Goal: Navigation & Orientation: Understand site structure

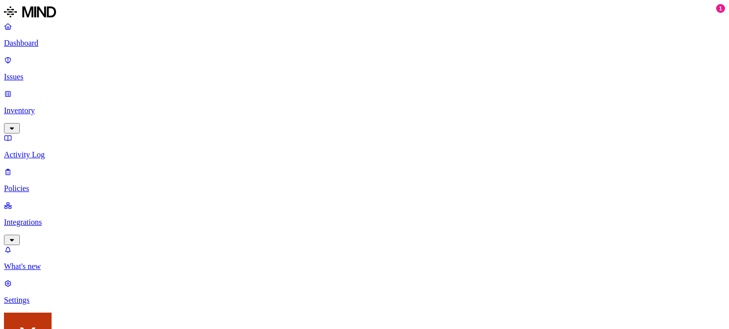
scroll to position [33, 0]
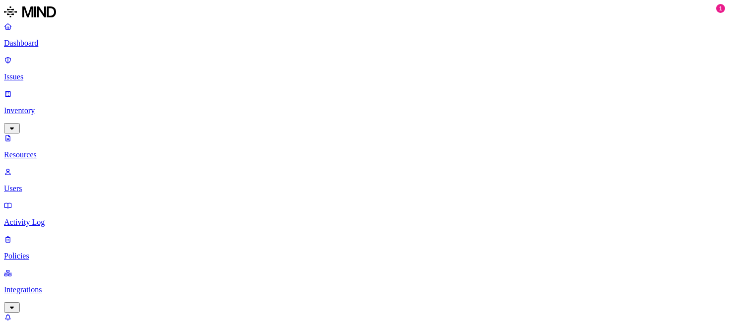
scroll to position [336, 0]
click at [72, 150] on p "Resources" at bounding box center [365, 154] width 722 height 9
click at [50, 106] on p "Inventory" at bounding box center [365, 110] width 722 height 9
click at [50, 52] on div "Dashboard Issues Inventory Resources Users Activity Log Policies Integrations" at bounding box center [365, 167] width 722 height 291
click at [51, 43] on p "Dashboard" at bounding box center [365, 43] width 722 height 9
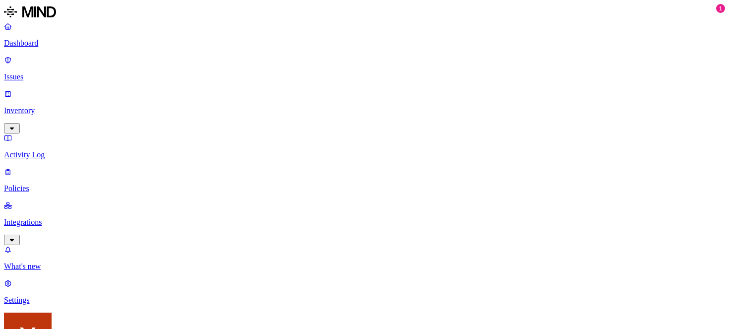
scroll to position [70, 0]
click at [56, 66] on link "Issues" at bounding box center [365, 69] width 722 height 26
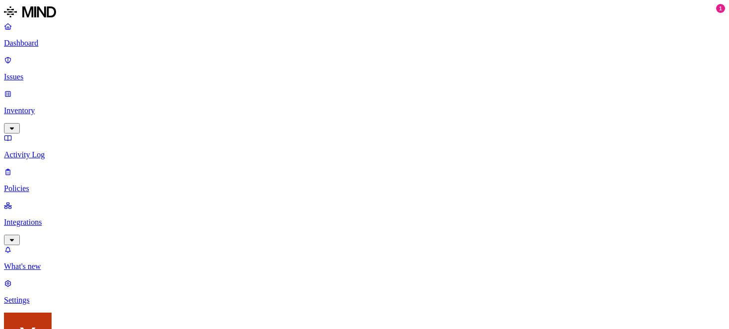
click at [46, 106] on p "Inventory" at bounding box center [365, 110] width 722 height 9
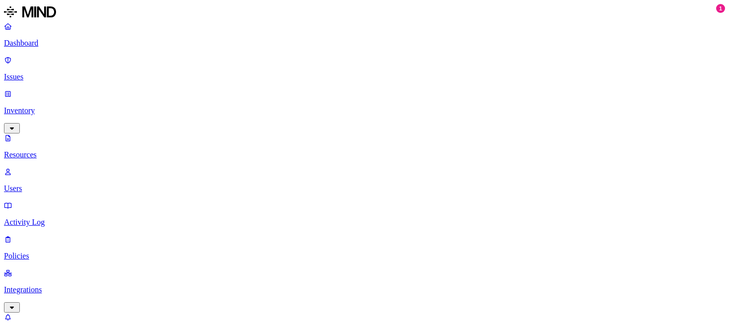
click at [61, 184] on p "Users" at bounding box center [365, 188] width 722 height 9
click at [75, 268] on link "Integrations" at bounding box center [365, 289] width 722 height 43
click at [69, 296] on p "Endpoints" at bounding box center [365, 300] width 722 height 9
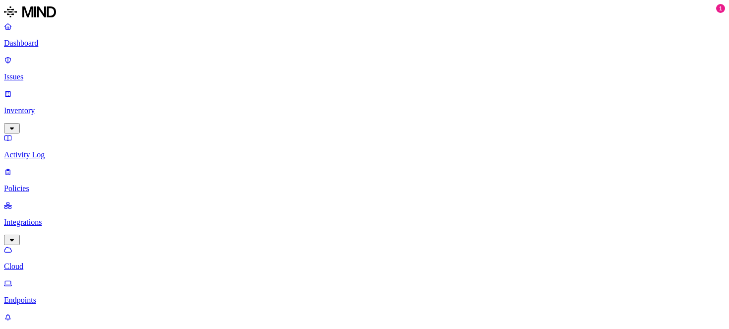
click at [59, 44] on p "Dashboard" at bounding box center [365, 43] width 722 height 9
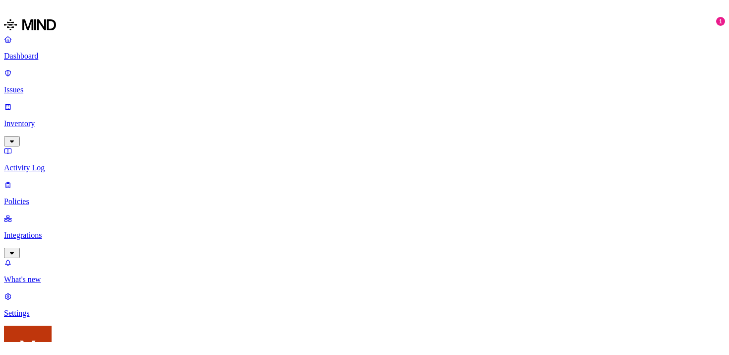
scroll to position [1, 0]
